Goal: Check status: Check status

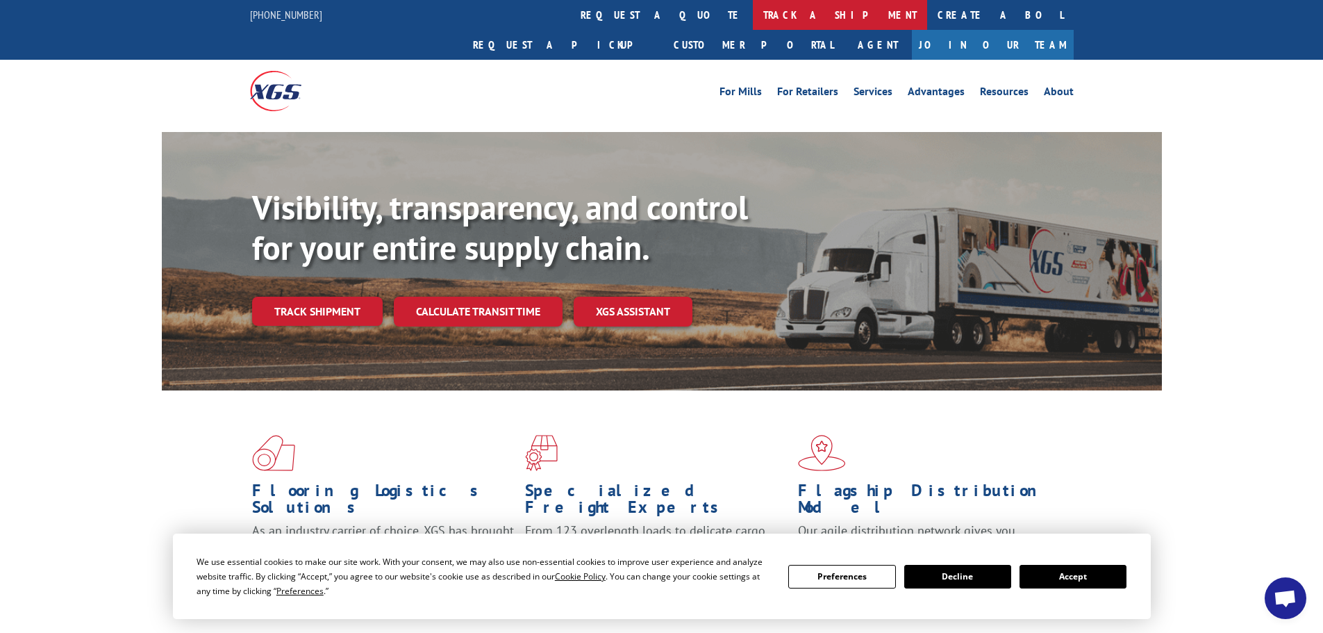
click at [753, 12] on link "track a shipment" at bounding box center [840, 15] width 174 height 30
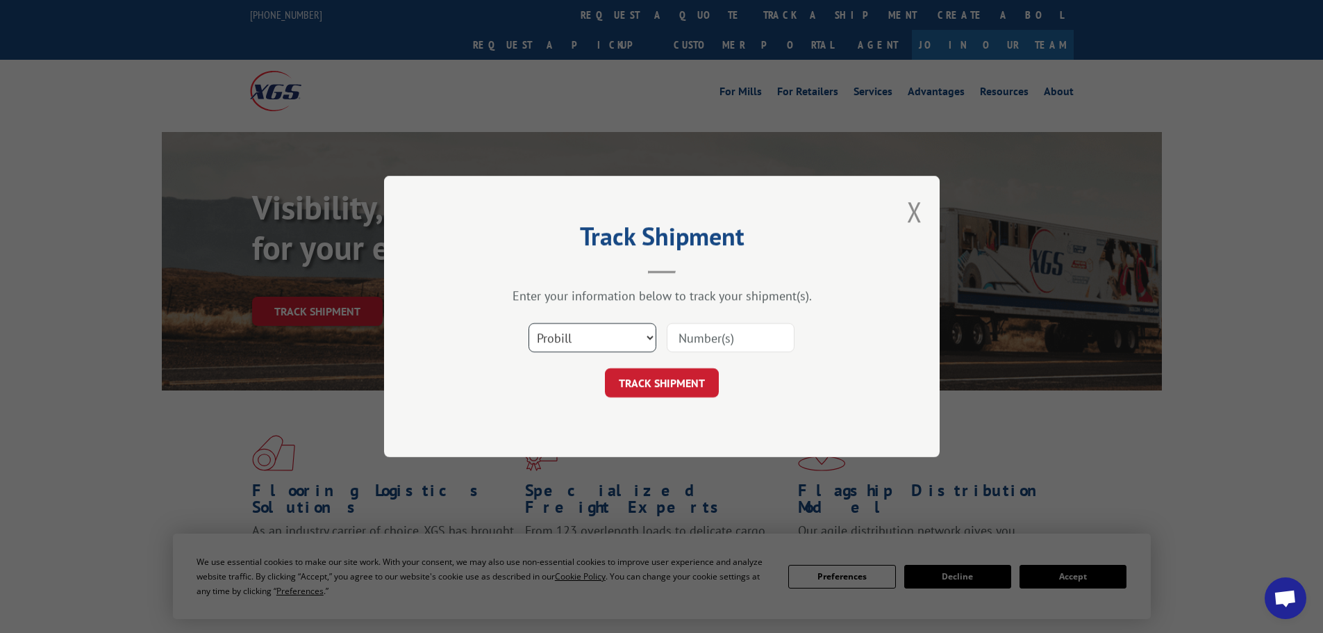
click at [554, 338] on select "Select category... Probill BOL PO" at bounding box center [593, 337] width 128 height 29
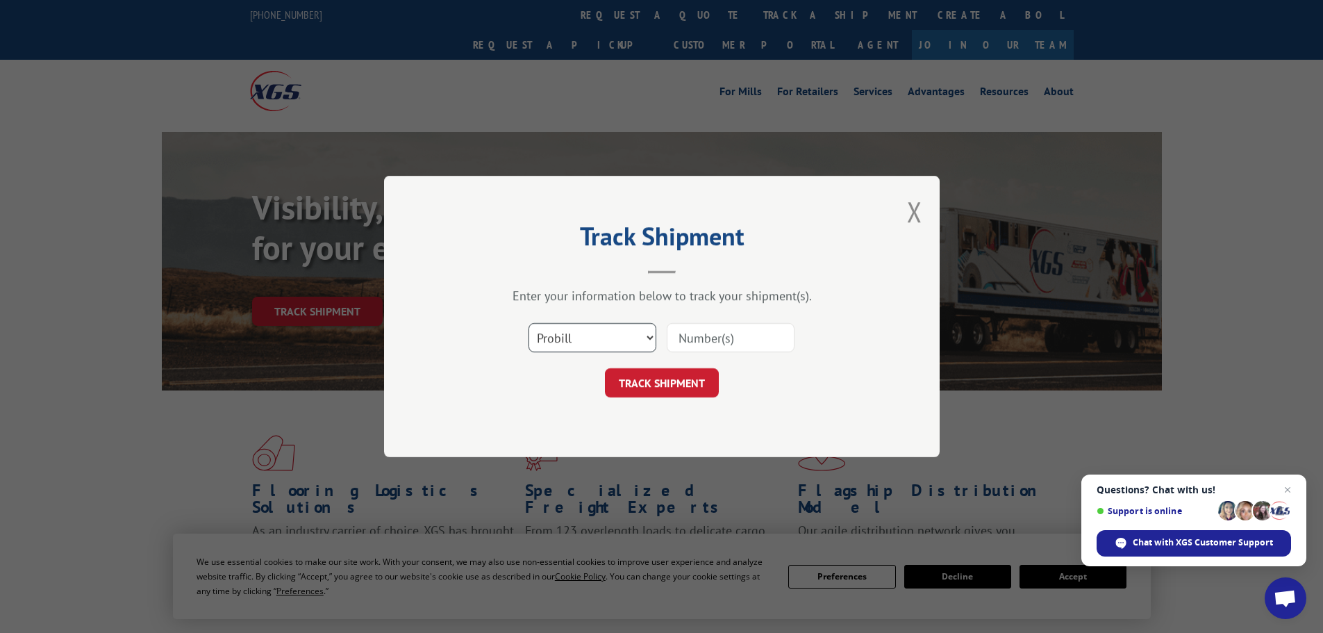
select select "bol"
click at [529, 323] on select "Select category... Probill BOL PO" at bounding box center [593, 337] width 128 height 29
click at [706, 341] on input at bounding box center [731, 337] width 128 height 29
paste input "6027218"
type input "6027218"
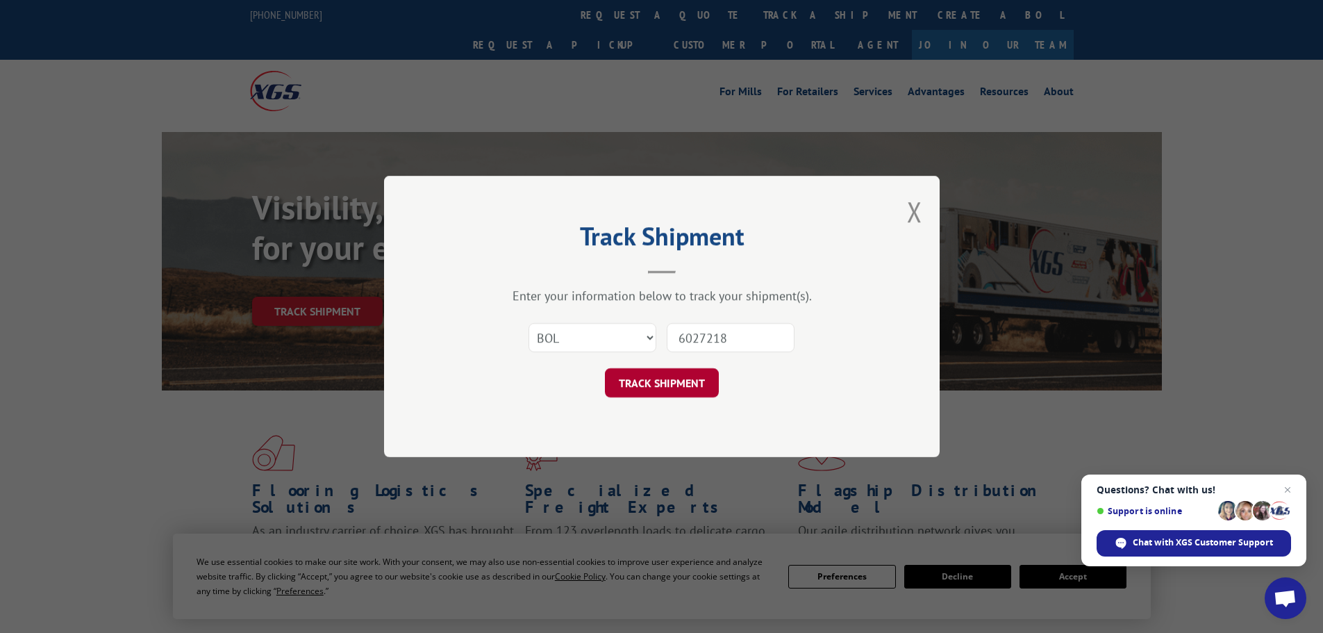
click at [684, 381] on button "TRACK SHIPMENT" at bounding box center [662, 382] width 114 height 29
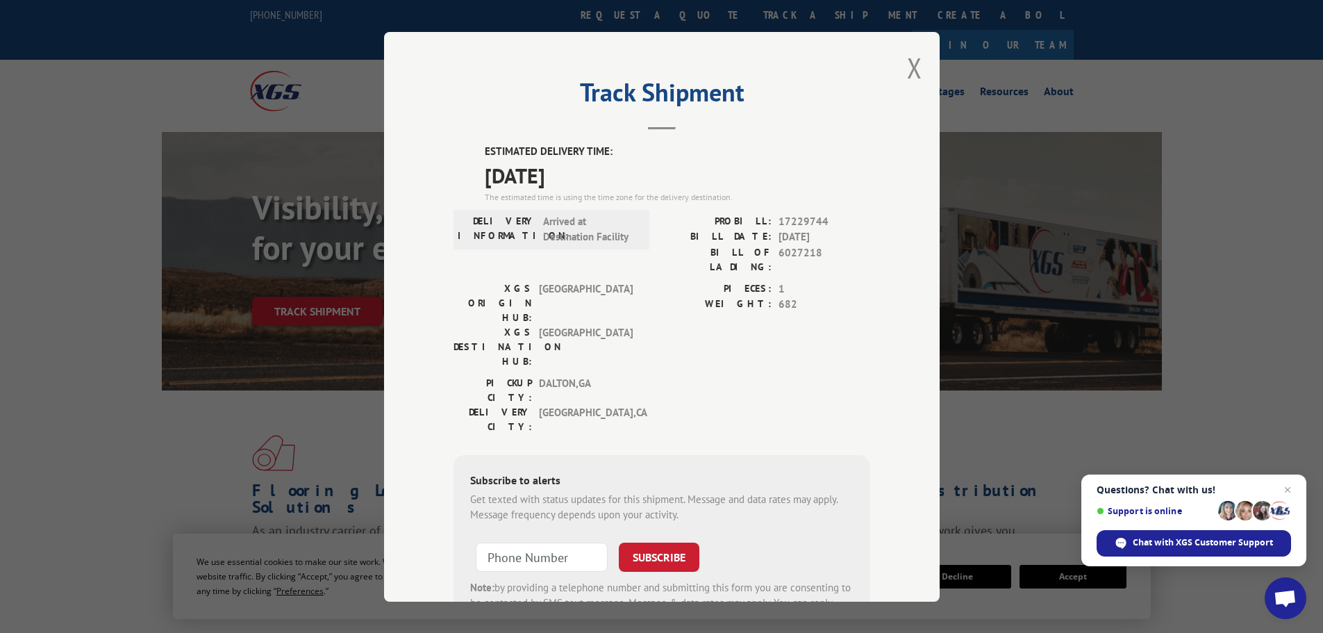
click at [901, 74] on div "Track Shipment ESTIMATED DELIVERY TIME: [DATE] The estimated time is using the …" at bounding box center [662, 317] width 556 height 570
click at [907, 70] on button "Close modal" at bounding box center [914, 67] width 15 height 37
